Goal: Navigation & Orientation: Find specific page/section

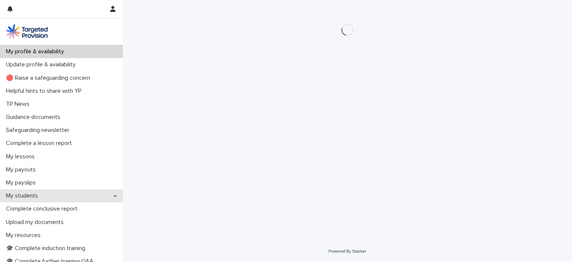
click at [33, 196] on p "My students" at bounding box center [23, 195] width 41 height 7
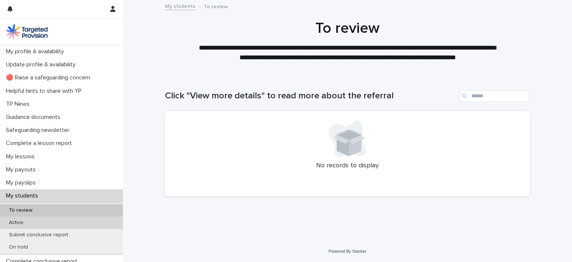
click at [16, 223] on p "Active" at bounding box center [16, 222] width 26 height 6
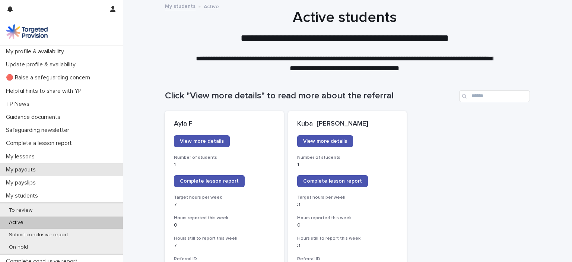
click at [28, 170] on p "My payouts" at bounding box center [22, 169] width 39 height 7
